Goal: Task Accomplishment & Management: Manage account settings

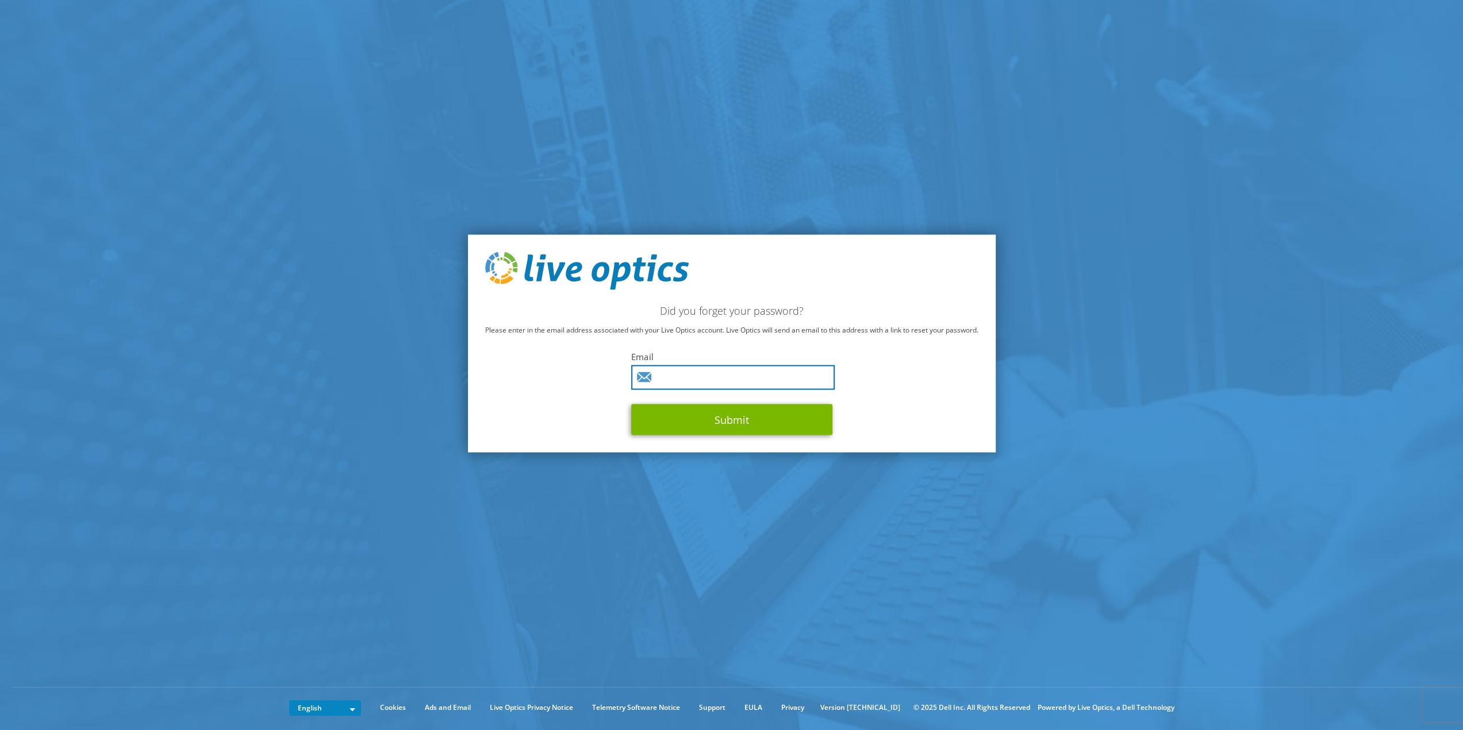
click at [708, 374] on input "text" at bounding box center [732, 377] width 203 height 25
type input "[PERSON_NAME][EMAIL_ADDRESS][PERSON_NAME][DOMAIN_NAME]"
click at [751, 424] on button "Submit" at bounding box center [731, 419] width 201 height 31
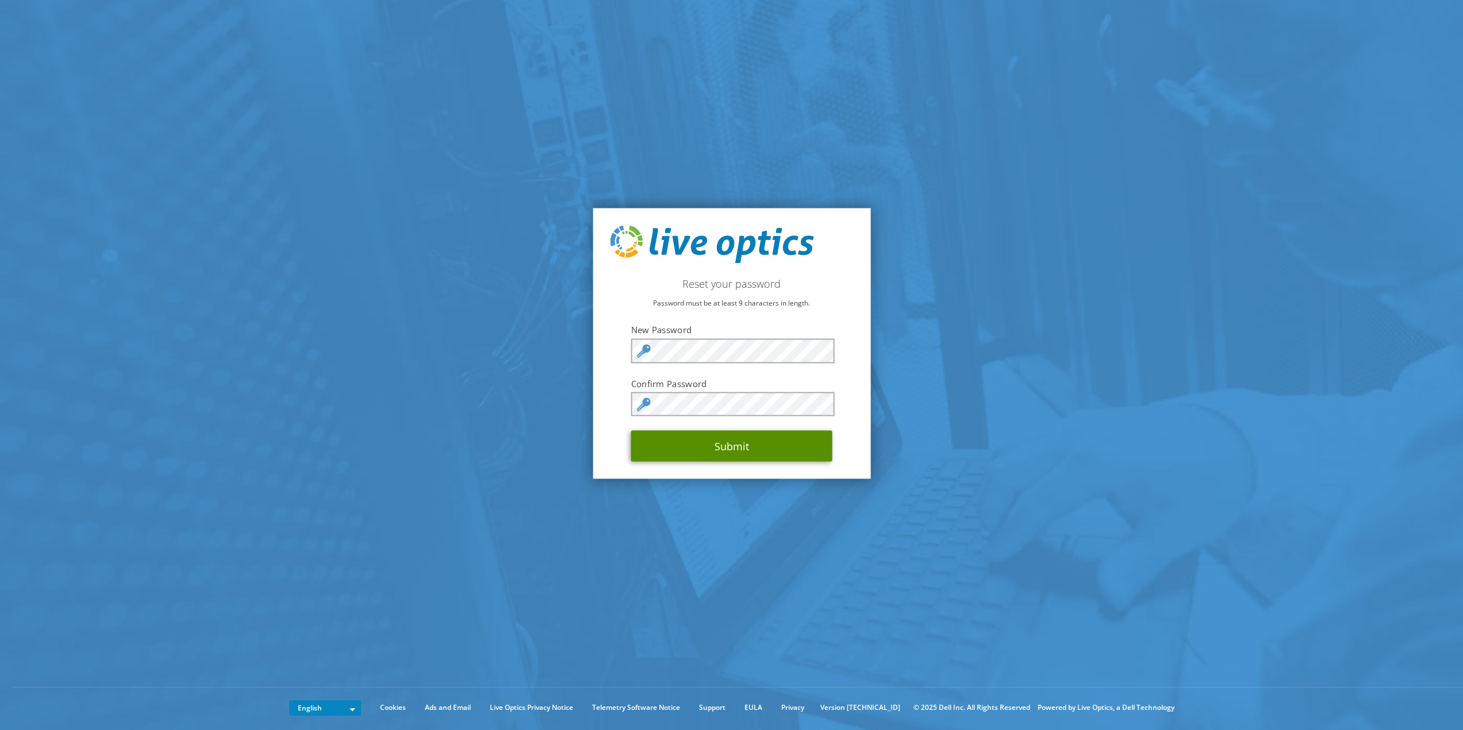
click at [764, 437] on button "Submit" at bounding box center [731, 446] width 201 height 31
